Goal: Transaction & Acquisition: Purchase product/service

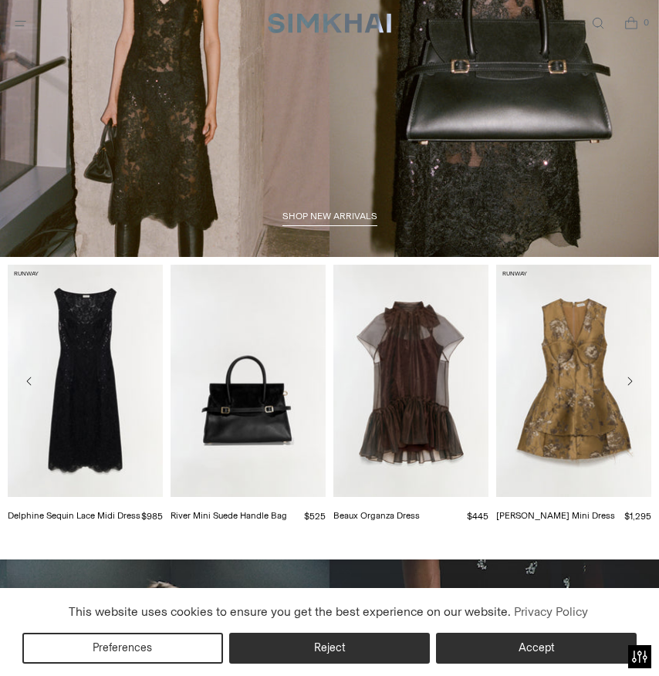
scroll to position [137, 0]
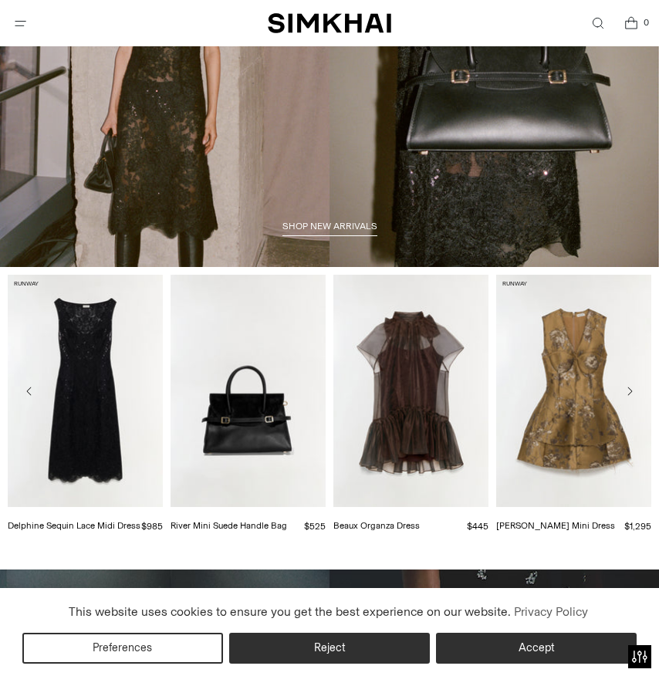
click at [23, 18] on button "Open menu modal" at bounding box center [21, 24] width 32 height 32
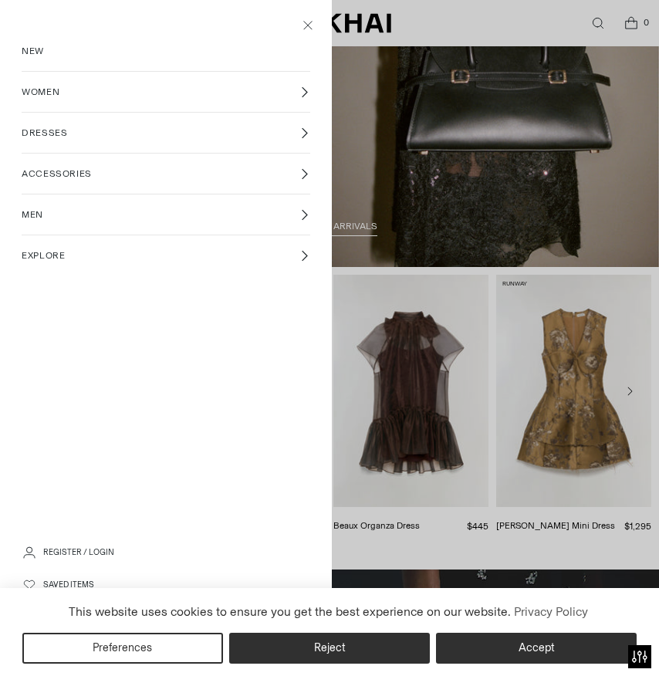
click at [36, 136] on span "DRESSES" at bounding box center [45, 133] width 46 height 14
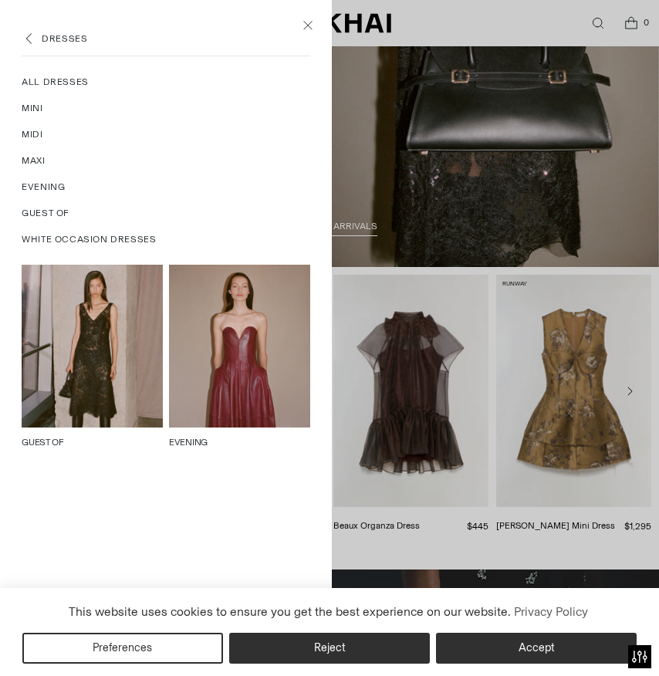
click at [59, 82] on span "All Dresses" at bounding box center [55, 82] width 67 height 14
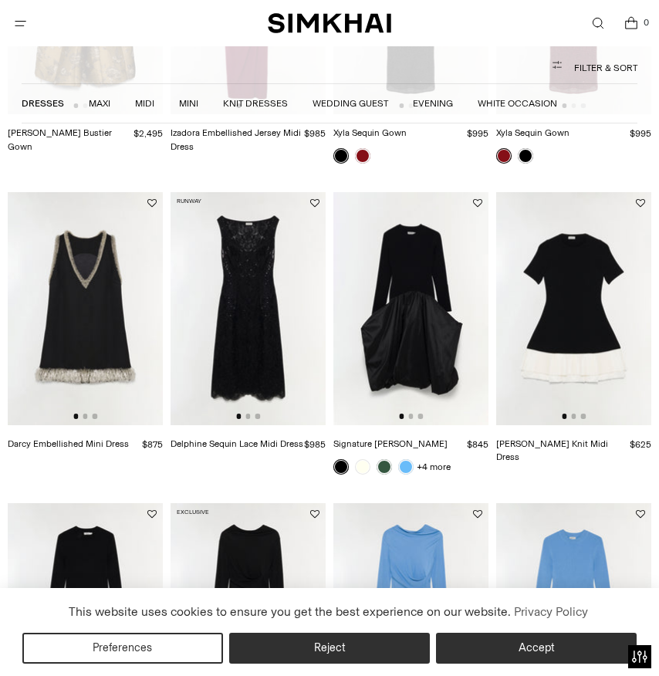
scroll to position [1001, 0]
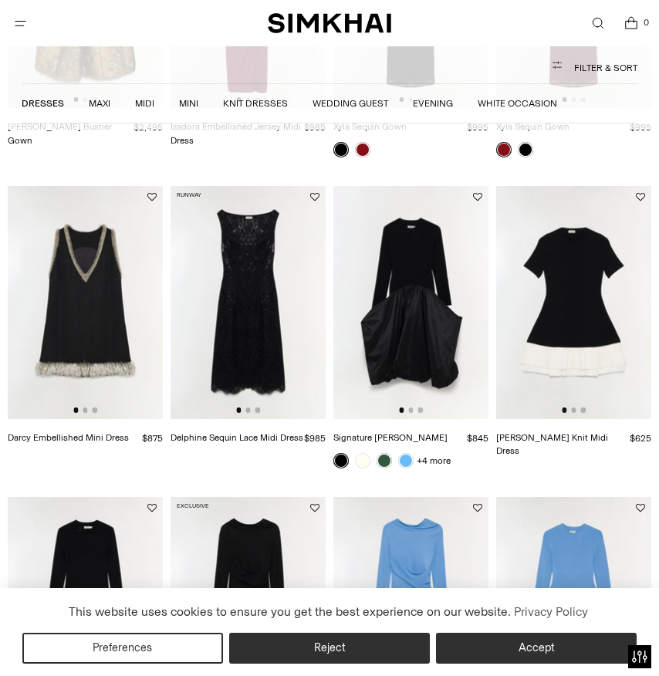
click at [76, 293] on img at bounding box center [85, 302] width 155 height 233
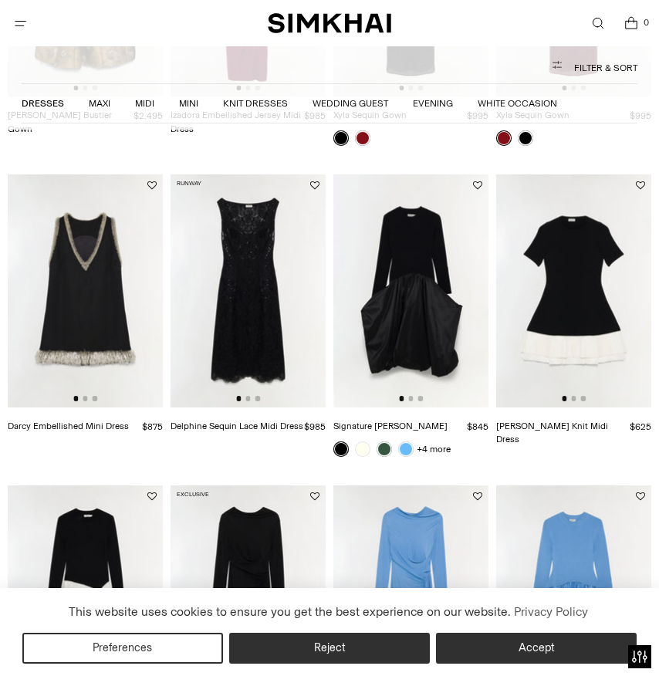
scroll to position [1018, 0]
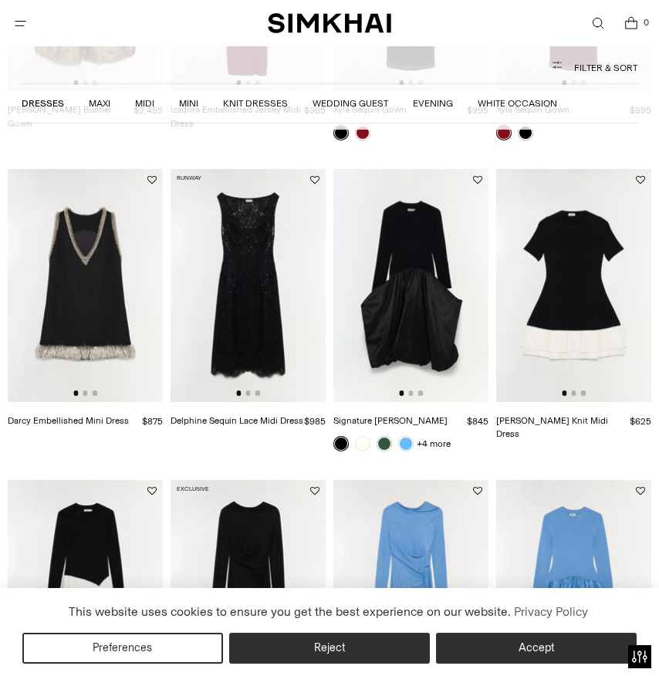
click at [210, 308] on img at bounding box center [248, 285] width 155 height 233
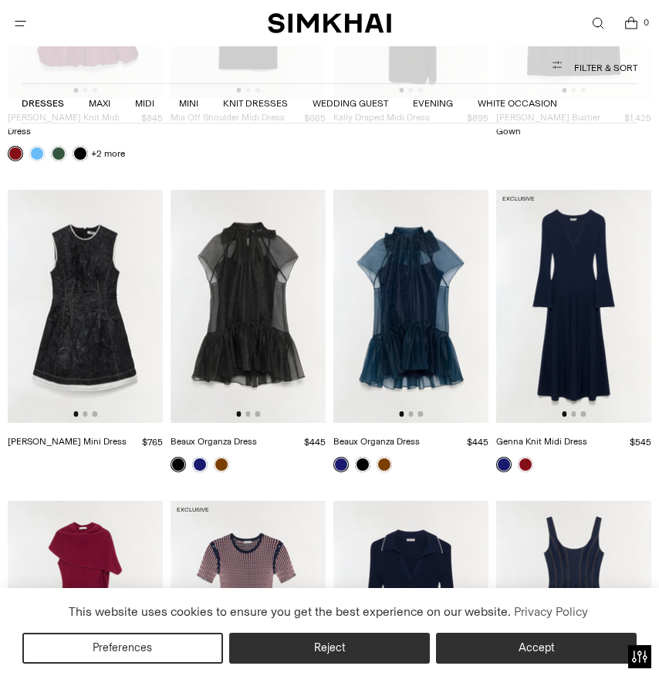
scroll to position [1954, 0]
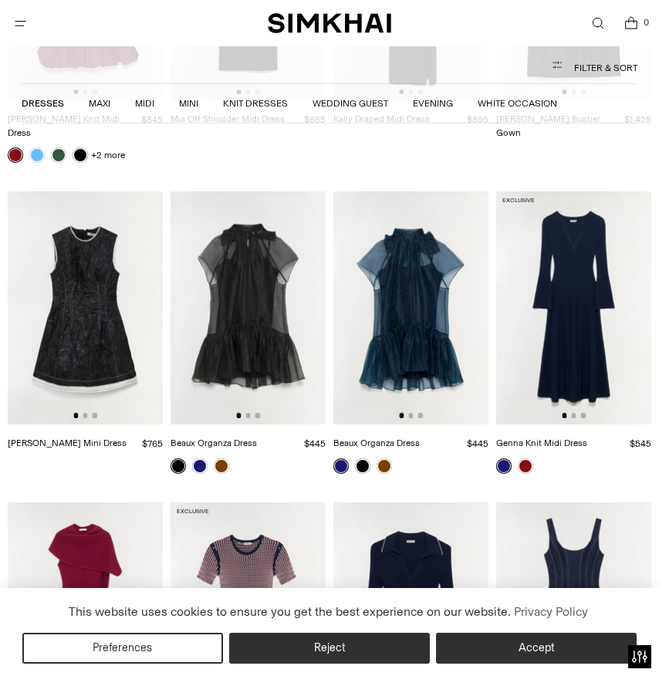
click at [411, 233] on img at bounding box center [410, 307] width 155 height 233
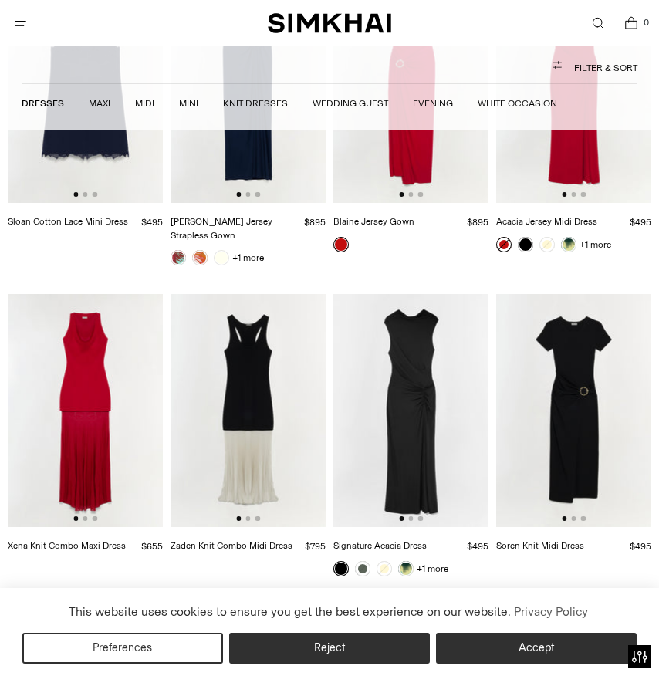
scroll to position [6913, 0]
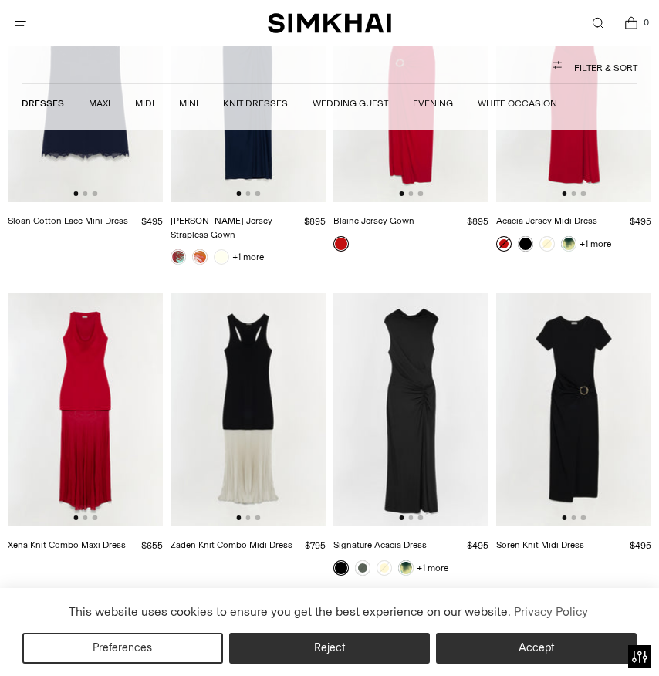
click at [125, 394] on img at bounding box center [85, 409] width 155 height 233
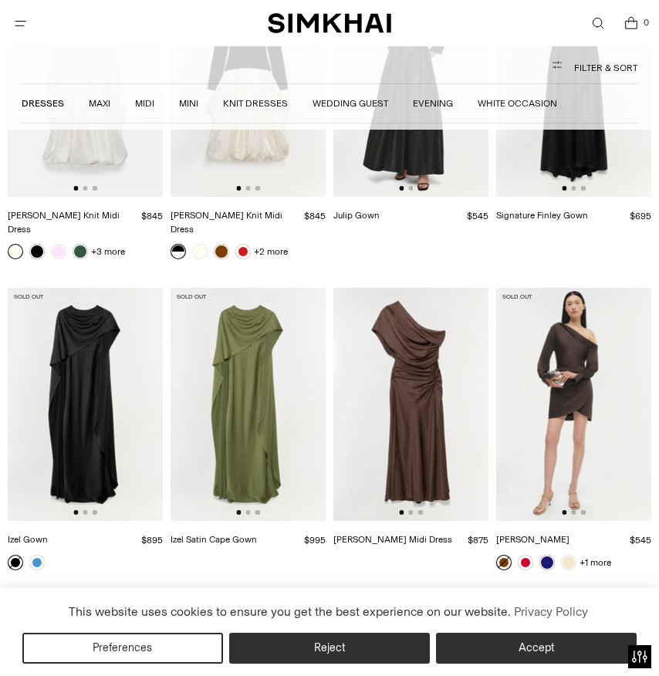
scroll to position [11054, 0]
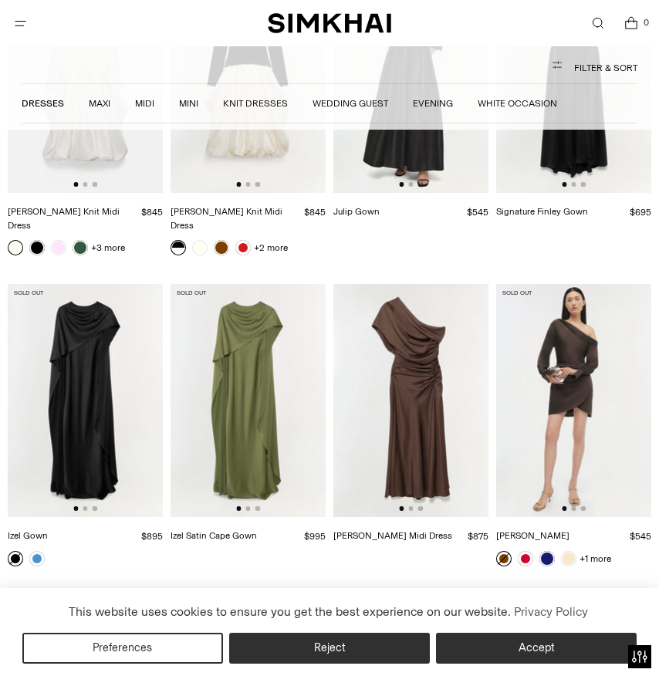
click at [565, 293] on img at bounding box center [573, 400] width 155 height 233
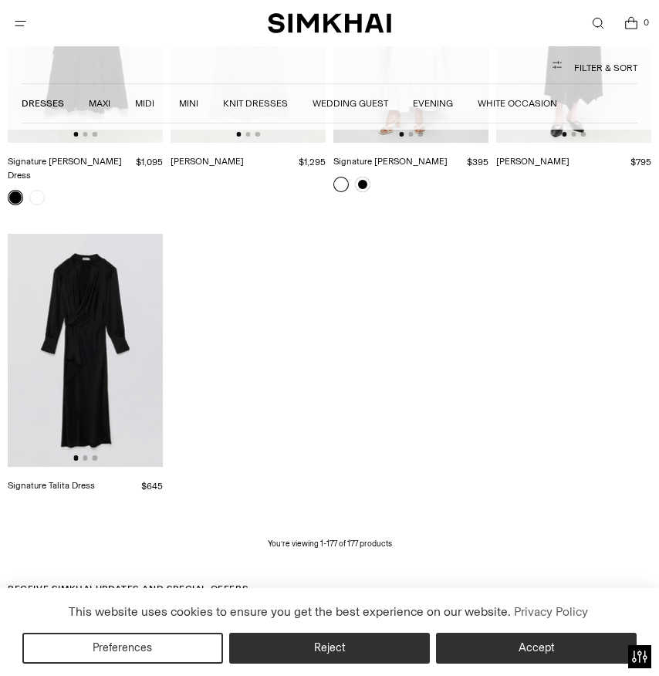
scroll to position [14025, 0]
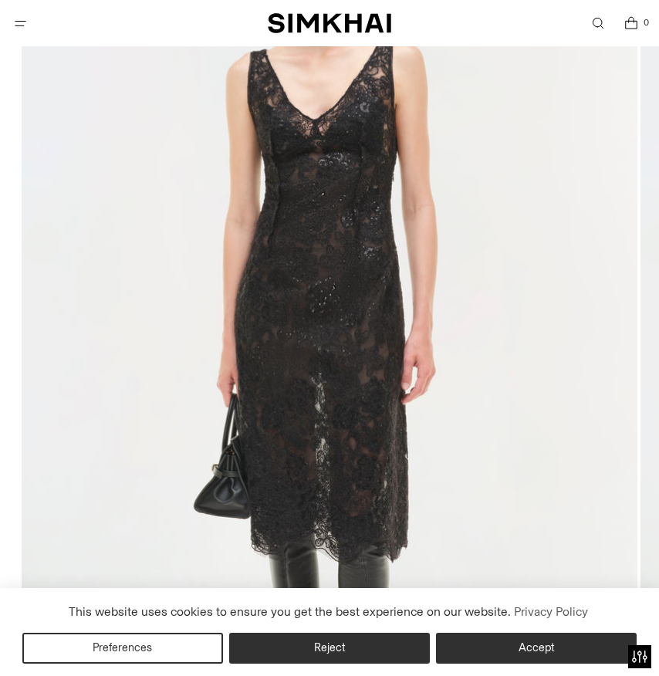
scroll to position [299, 0]
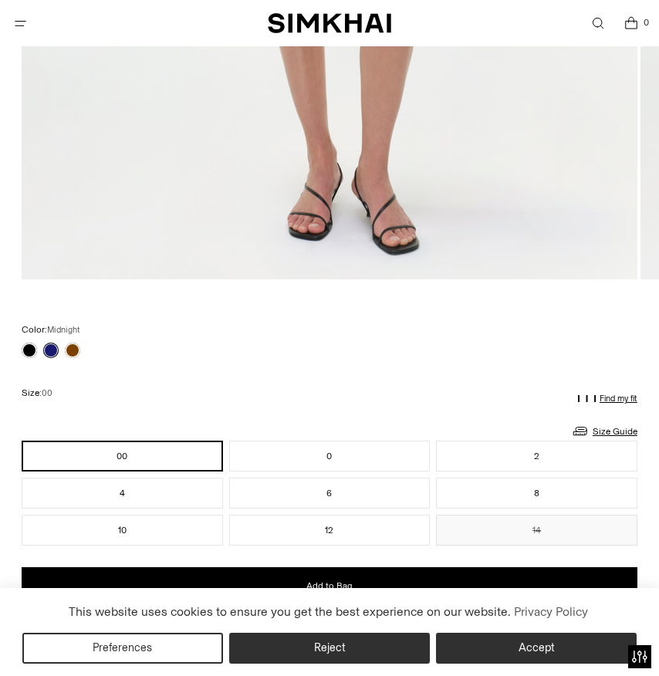
scroll to position [867, 0]
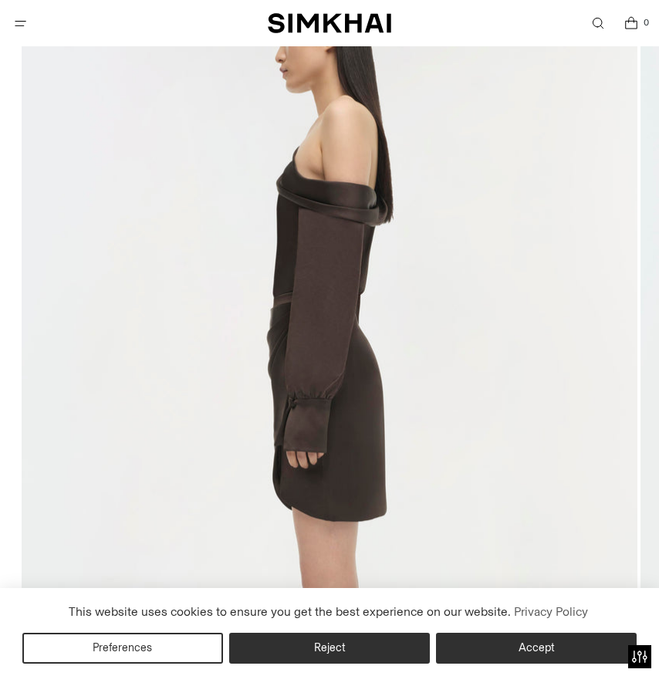
scroll to position [211, 0]
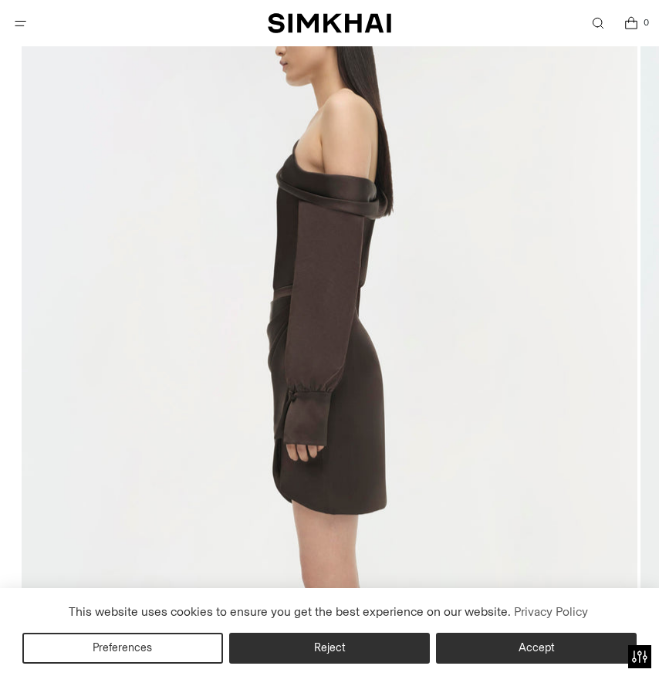
click at [323, 379] on img at bounding box center [330, 421] width 616 height 924
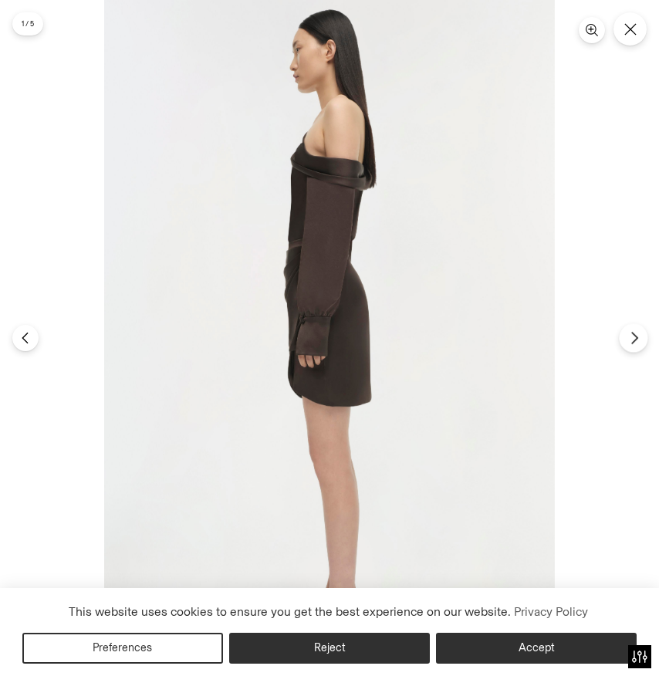
click at [634, 337] on icon "Next" at bounding box center [635, 338] width 14 height 14
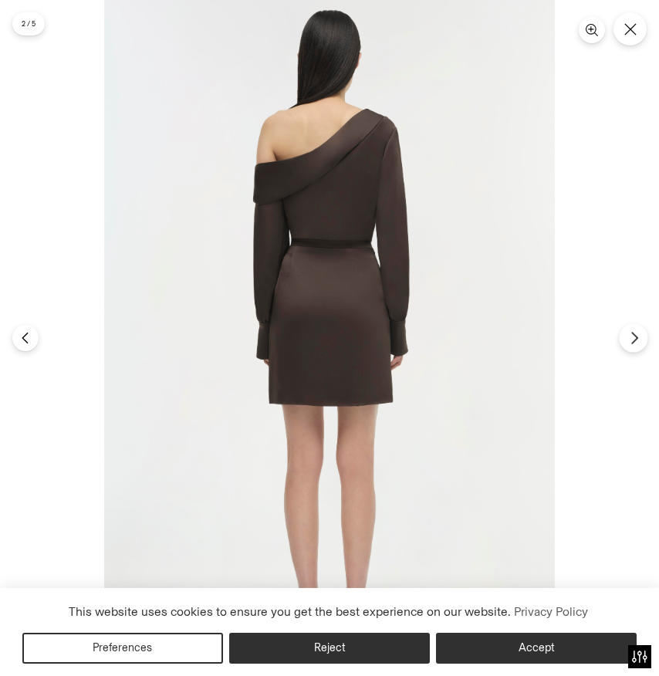
click at [634, 337] on icon "Next" at bounding box center [635, 338] width 14 height 14
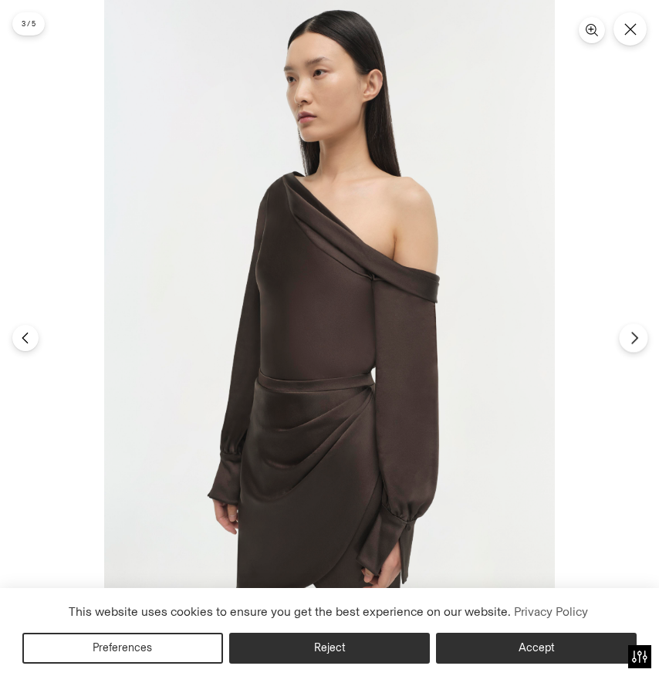
click at [634, 337] on icon "Next" at bounding box center [635, 338] width 14 height 14
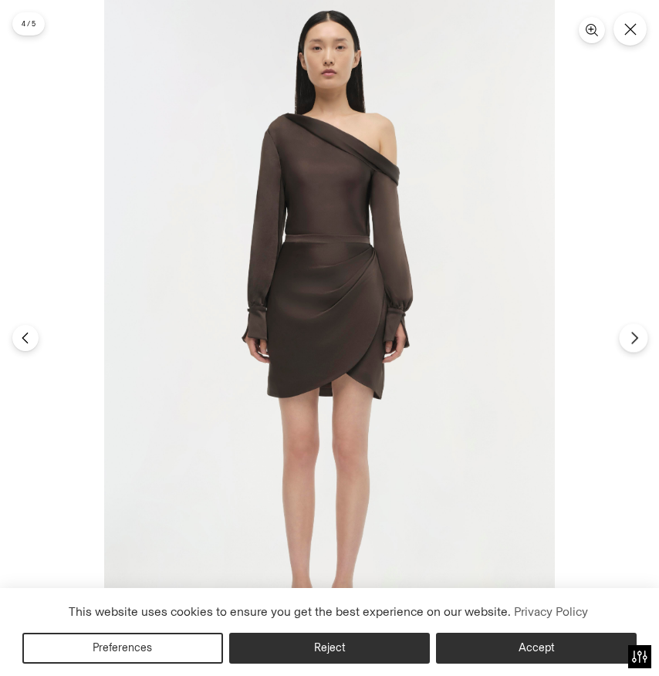
click at [634, 337] on icon "Next" at bounding box center [635, 338] width 14 height 14
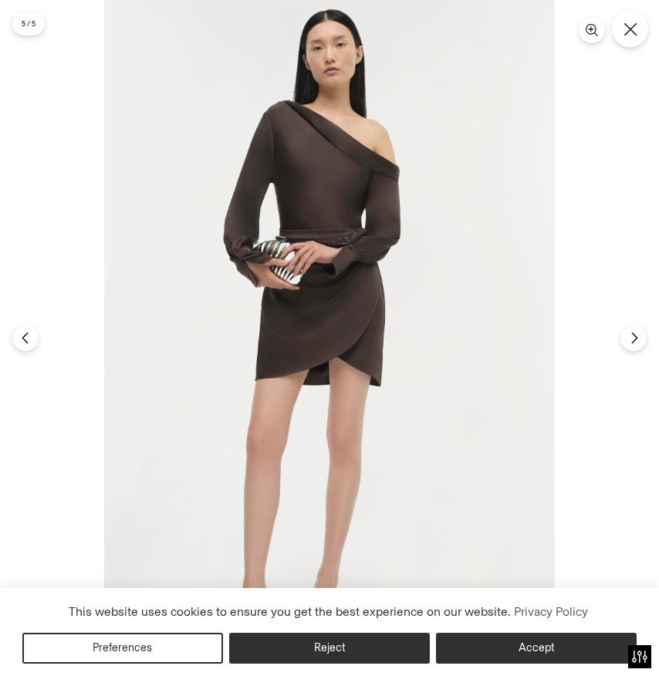
click at [634, 44] on button "Close" at bounding box center [630, 29] width 36 height 36
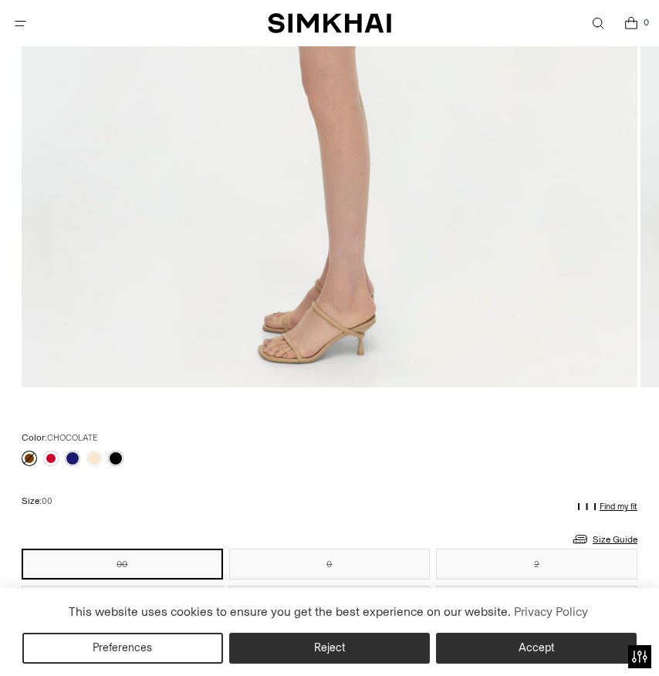
scroll to position [844, 0]
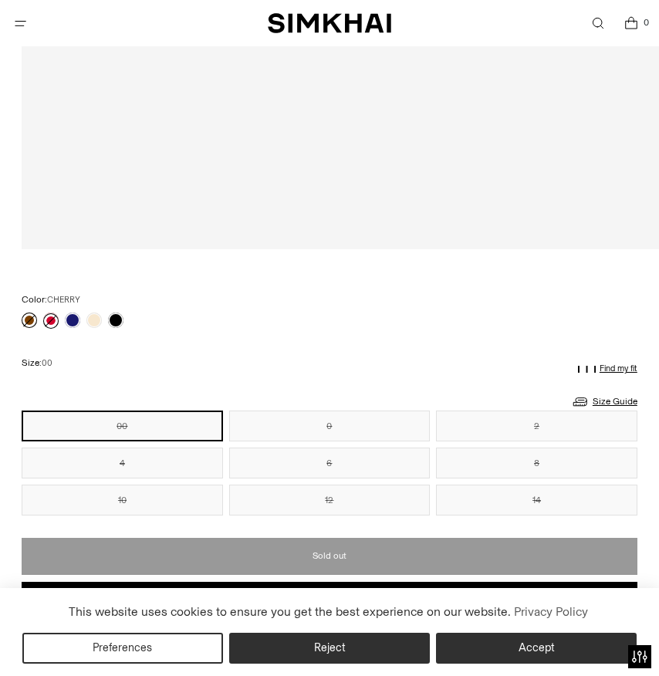
click at [58, 318] on link at bounding box center [50, 320] width 15 height 15
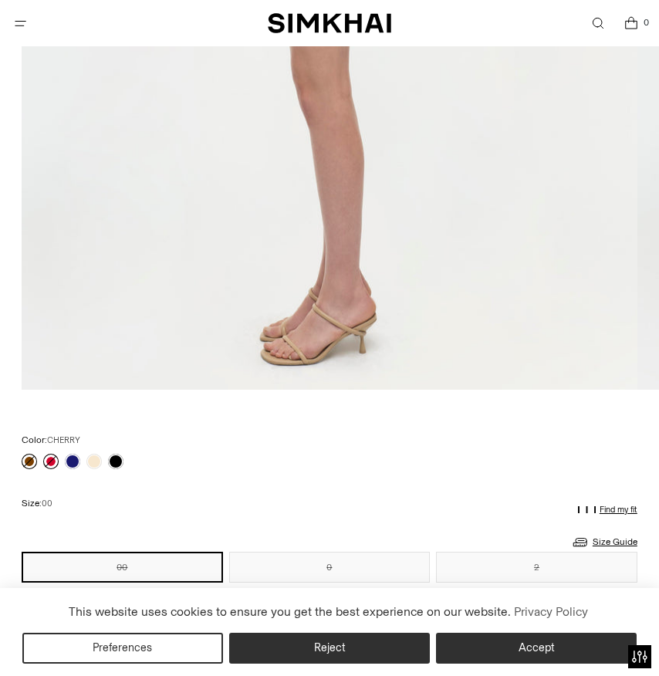
scroll to position [336, 0]
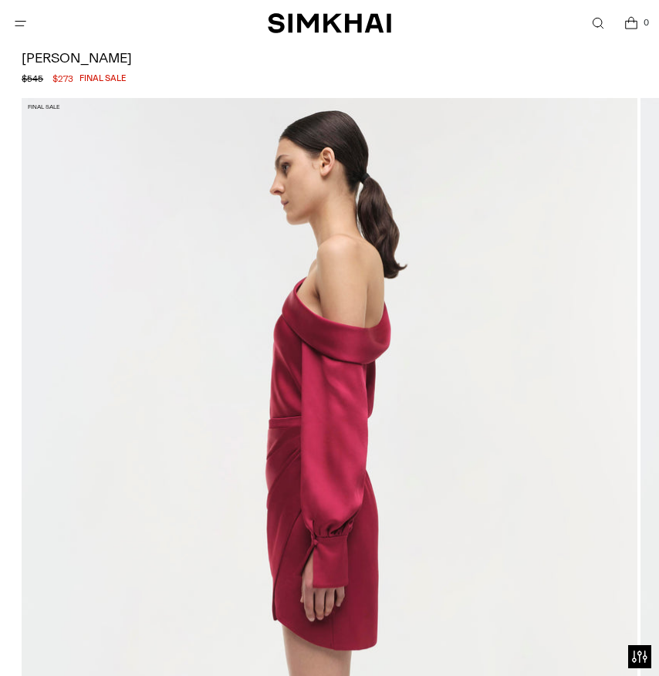
scroll to position [299, 0]
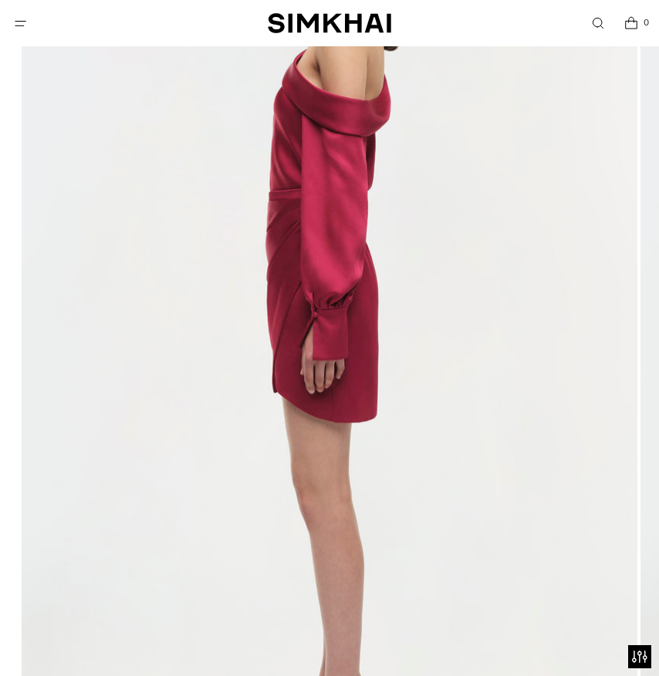
click at [70, 315] on img at bounding box center [330, 332] width 616 height 924
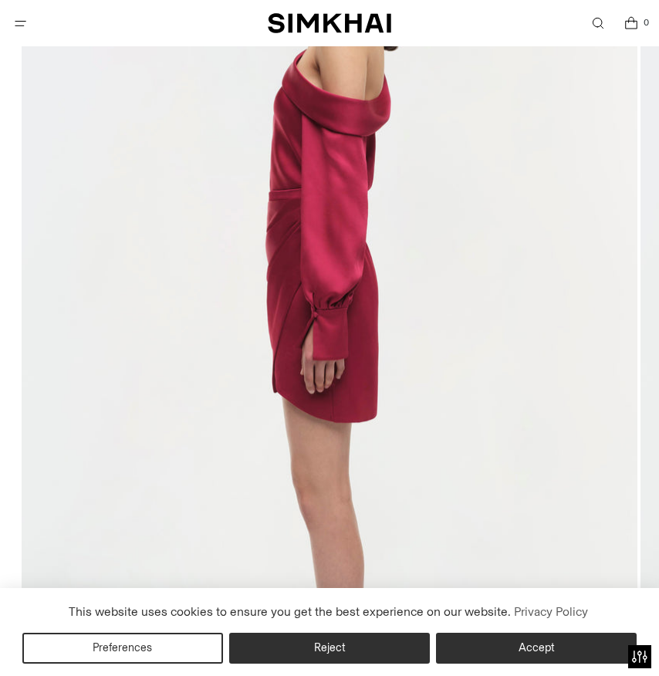
scroll to position [0, 0]
click at [450, 374] on img at bounding box center [330, 332] width 616 height 924
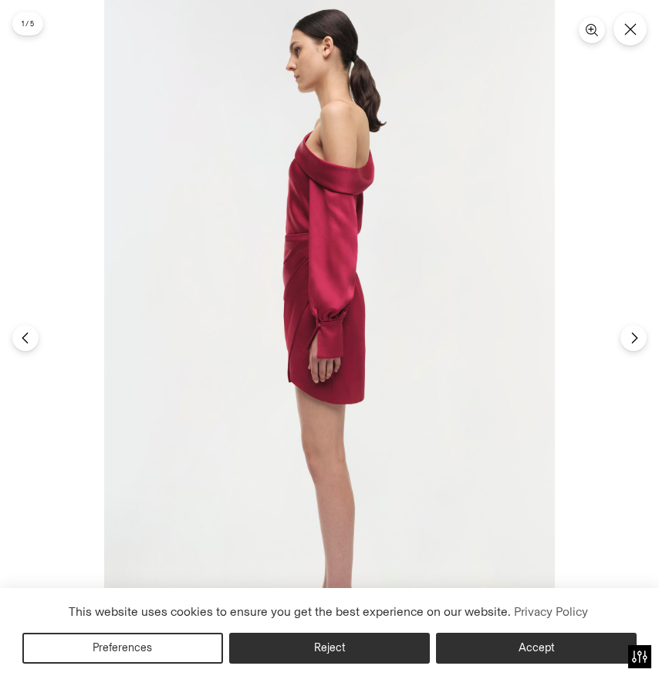
click at [104, 0] on div at bounding box center [104, 0] width 0 height 0
click at [636, 346] on button "Next" at bounding box center [633, 337] width 29 height 29
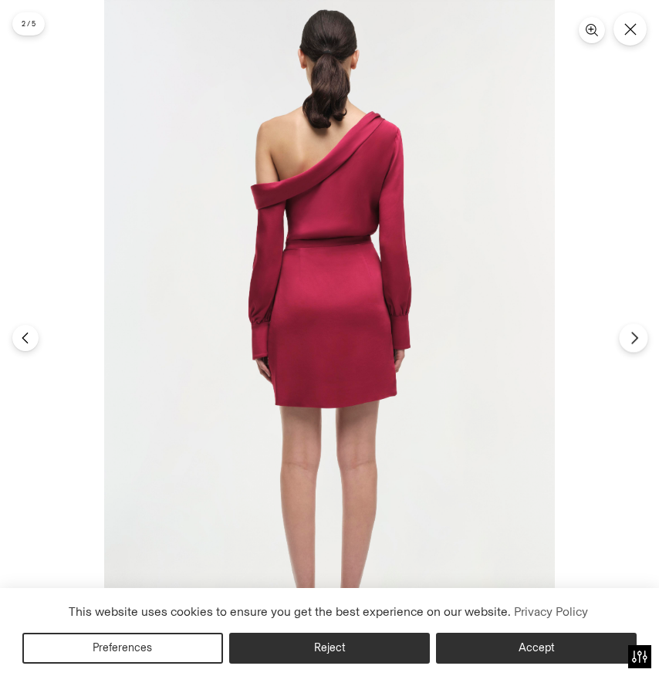
click at [635, 336] on icon "Next" at bounding box center [633, 339] width 5 height 12
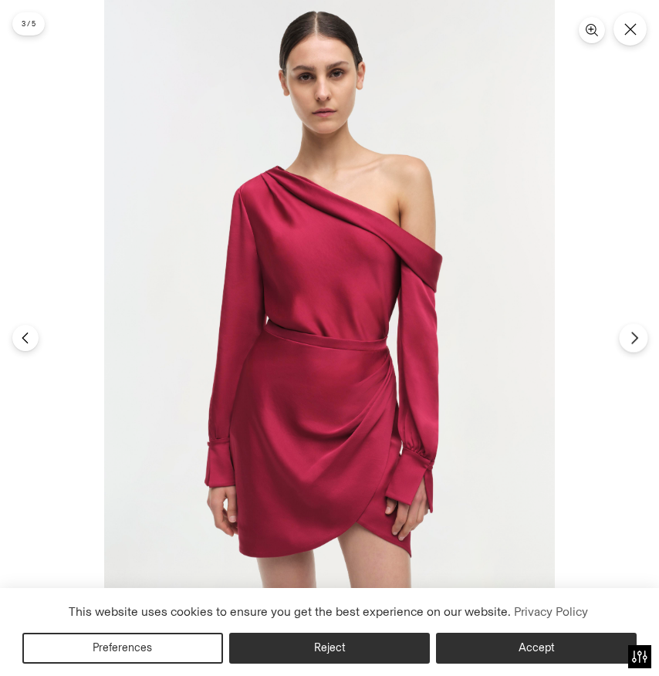
click at [635, 338] on icon "Next" at bounding box center [633, 339] width 5 height 12
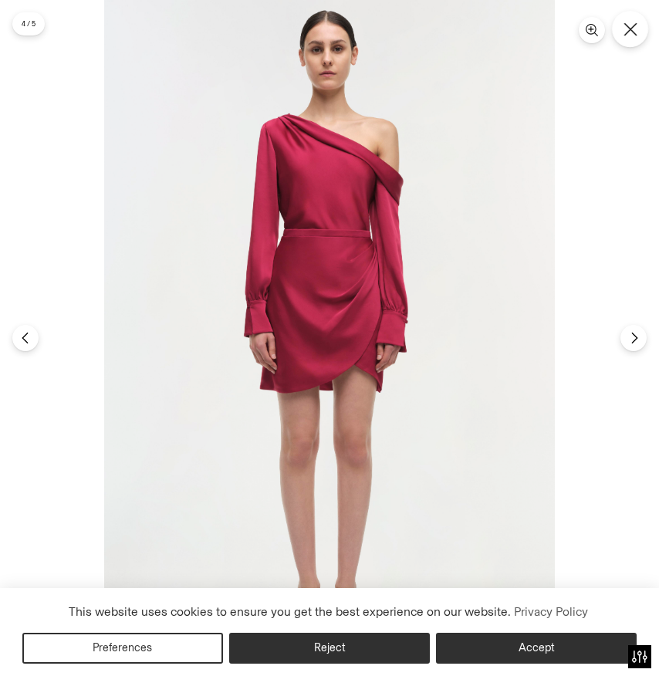
click at [639, 30] on button "Close" at bounding box center [630, 29] width 36 height 36
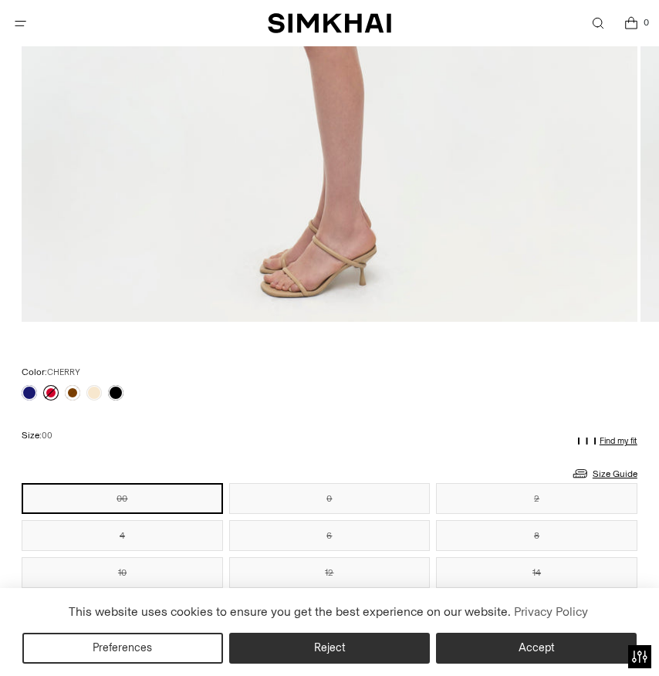
scroll to position [885, 0]
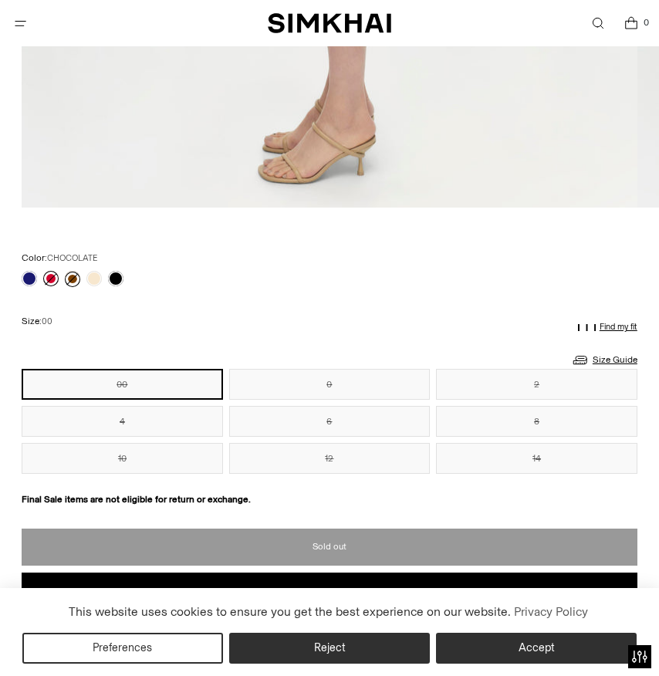
click at [76, 272] on link at bounding box center [72, 279] width 15 height 15
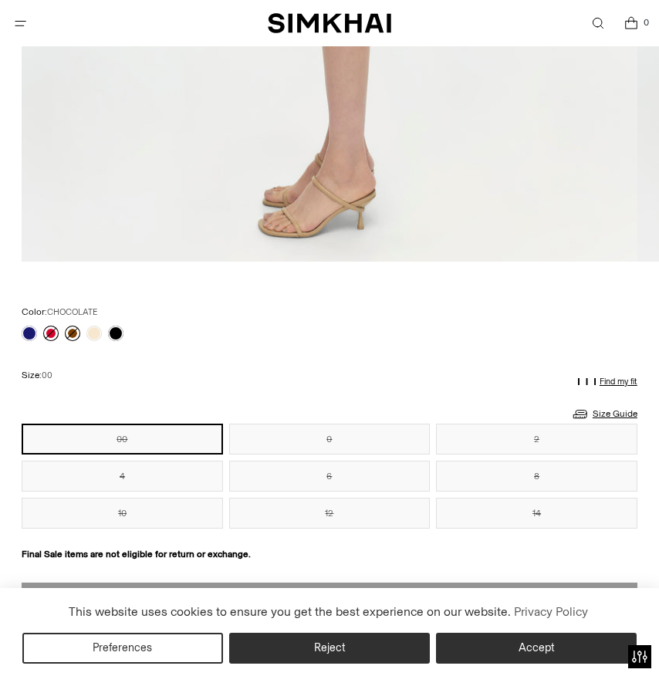
scroll to position [773, 0]
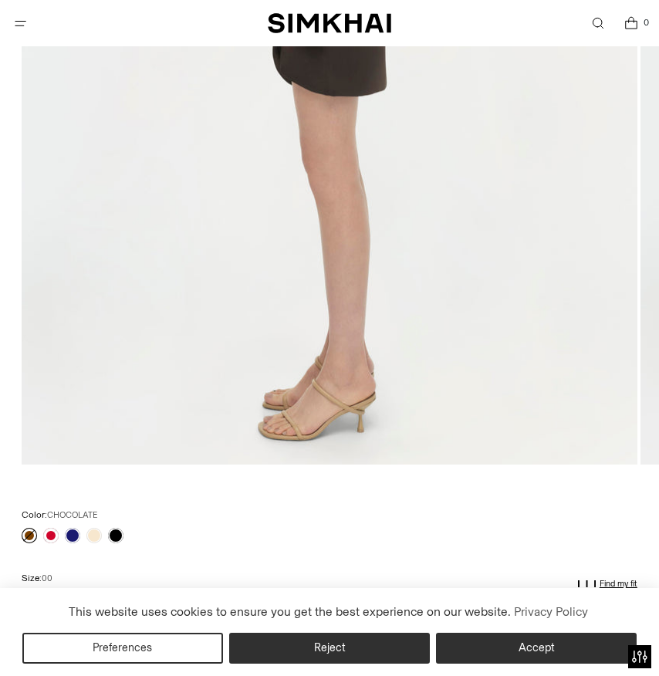
scroll to position [636, 0]
